Goal: Task Accomplishment & Management: Use online tool/utility

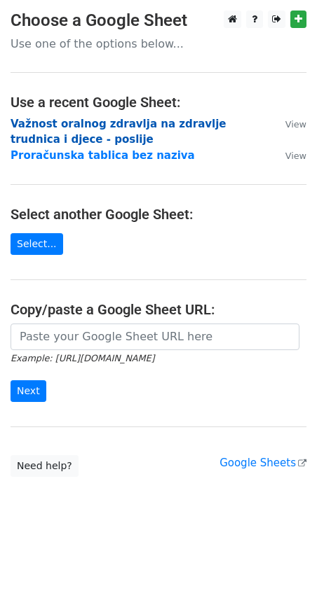
click at [76, 123] on strong "Važnost oralnog zdravlja na zdravlje trudnica i djece - poslije" at bounding box center [119, 132] width 216 height 29
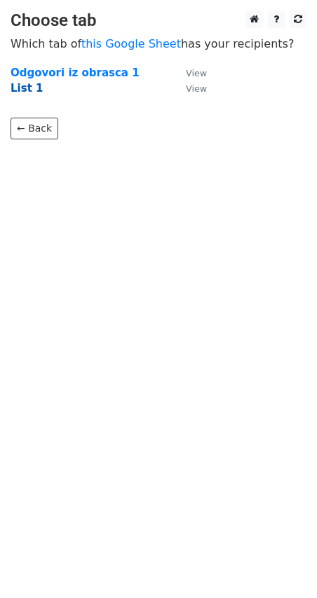
click at [16, 90] on strong "List 1" at bounding box center [27, 88] width 32 height 13
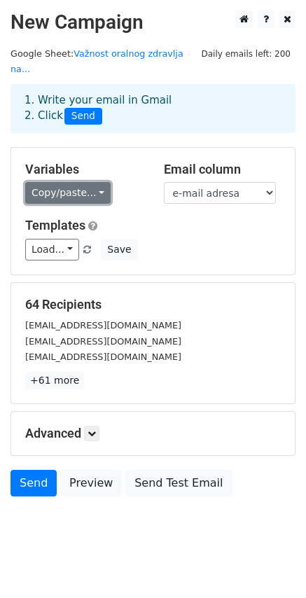
click at [97, 182] on link "Copy/paste..." at bounding box center [67, 193] width 85 height 22
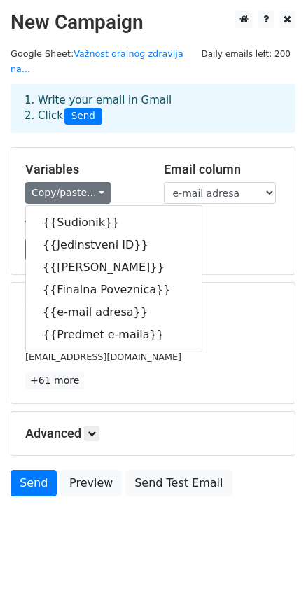
click at [233, 283] on div "64 Recipients sarabudanko90@gmail.com sanjulica2018@gmail.com tinarudancic@gmai…" at bounding box center [153, 343] width 284 height 120
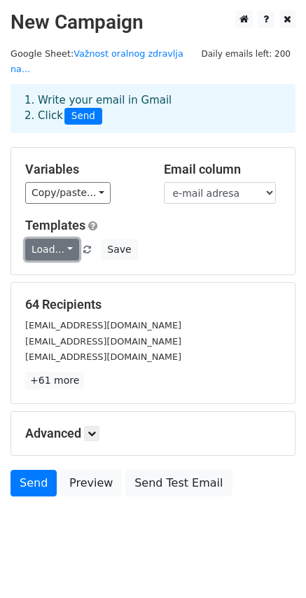
click at [68, 239] on link "Load..." at bounding box center [52, 250] width 54 height 22
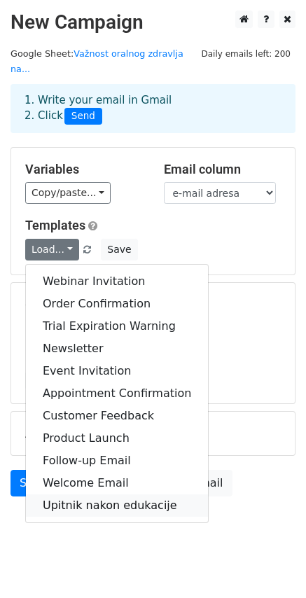
click at [111, 494] on link "Upitnik nakon edukacije" at bounding box center [117, 505] width 182 height 22
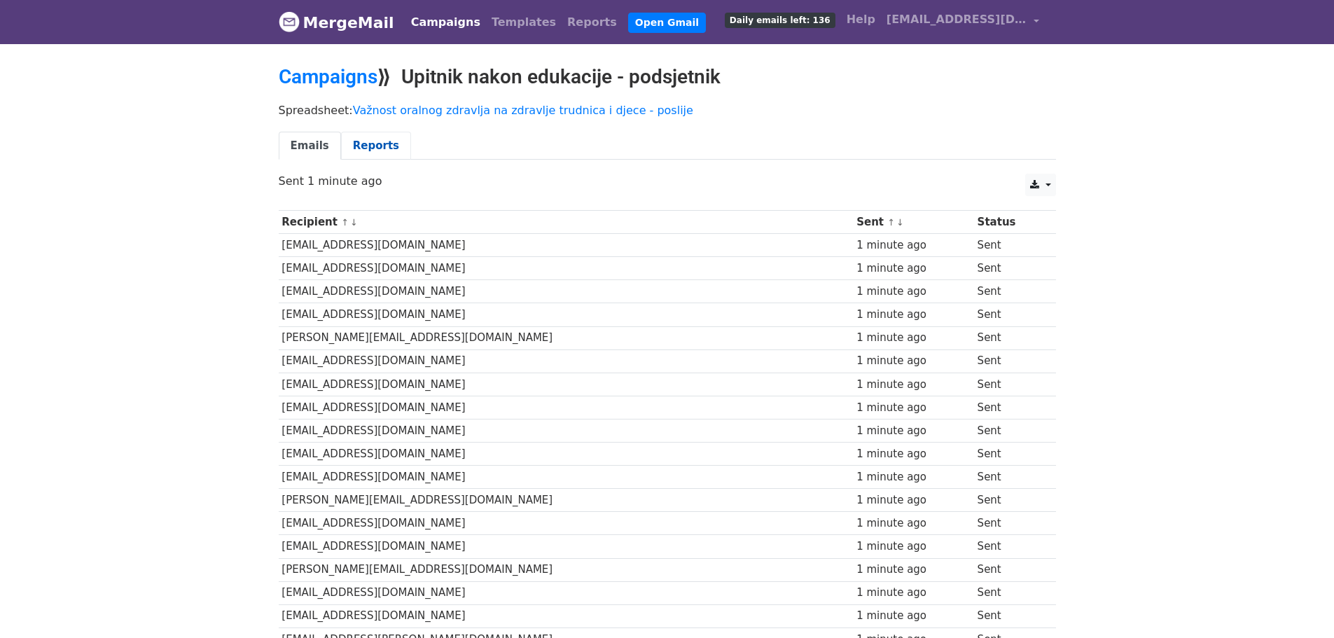
click at [368, 146] on link "Reports" at bounding box center [376, 146] width 70 height 29
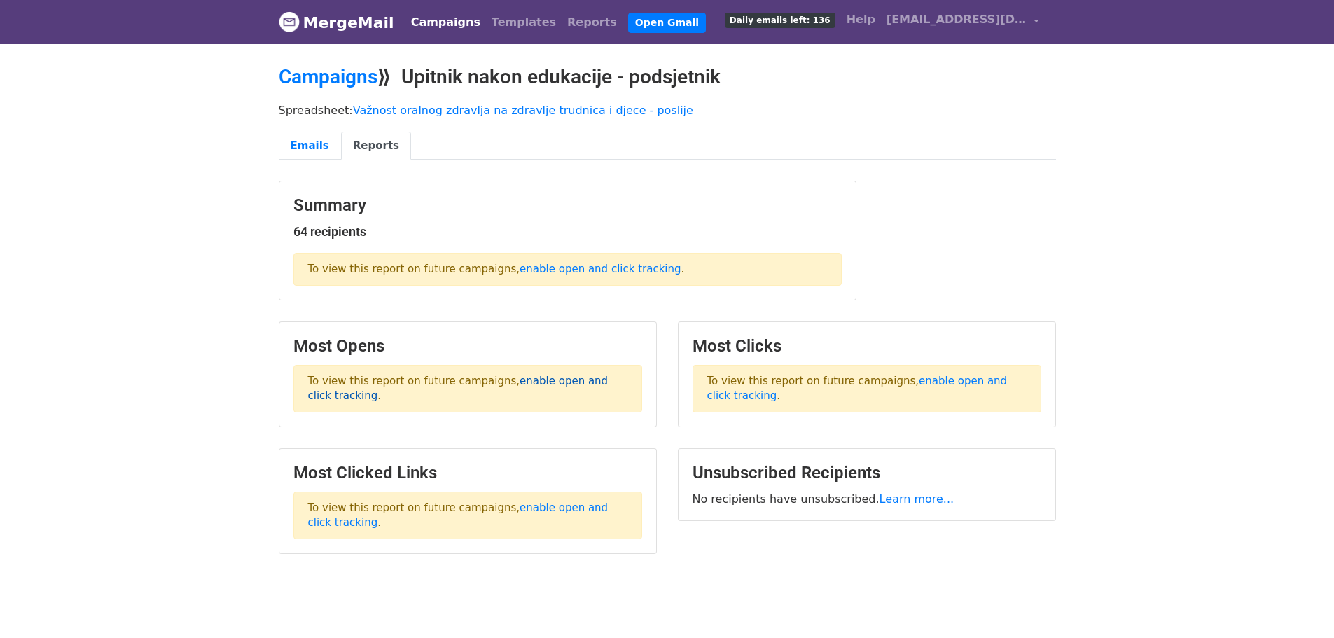
click at [538, 384] on link "enable open and click tracking" at bounding box center [458, 388] width 300 height 27
